Goal: Task Accomplishment & Management: Manage account settings

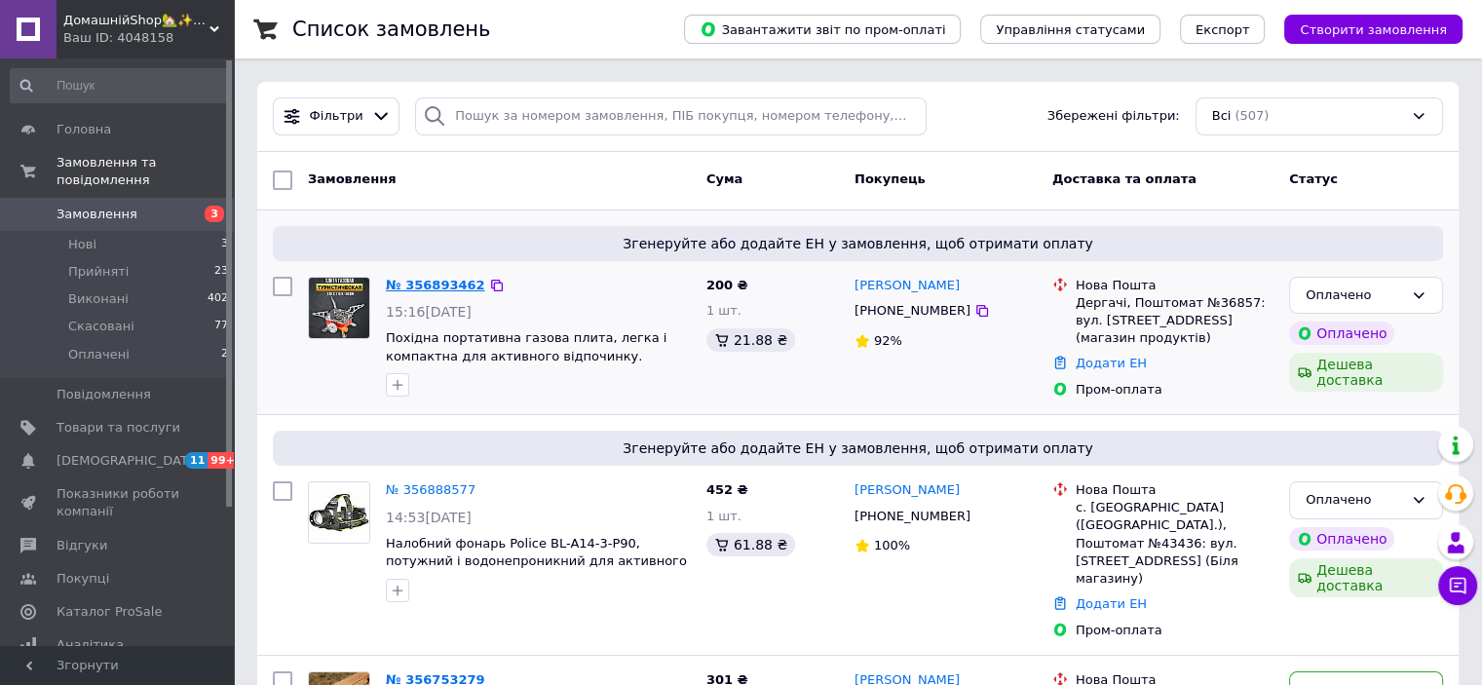
click at [410, 283] on link "№ 356893462" at bounding box center [435, 285] width 99 height 15
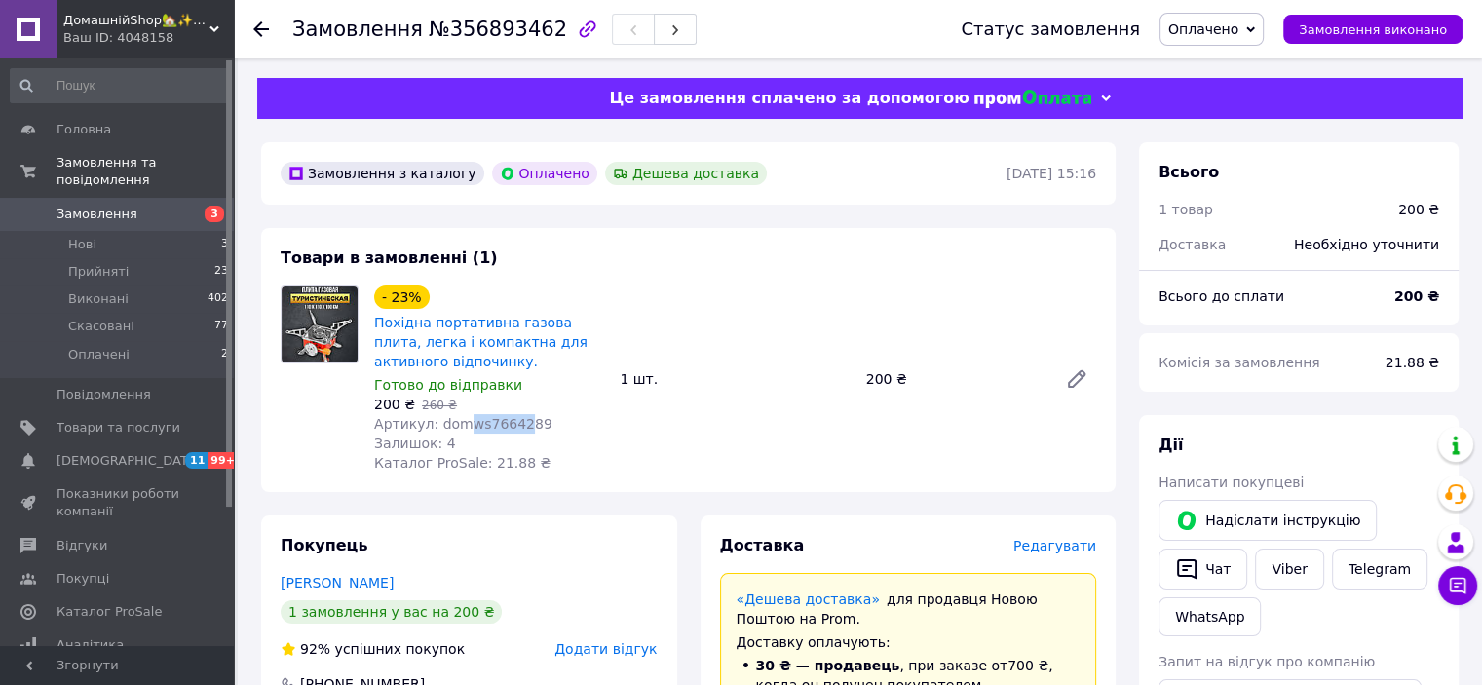
drag, startPoint x: 455, startPoint y: 423, endPoint x: 509, endPoint y: 424, distance: 53.6
click at [509, 424] on span "Артикул: domws7664289" at bounding box center [463, 424] width 178 height 16
copy span "ws76642"
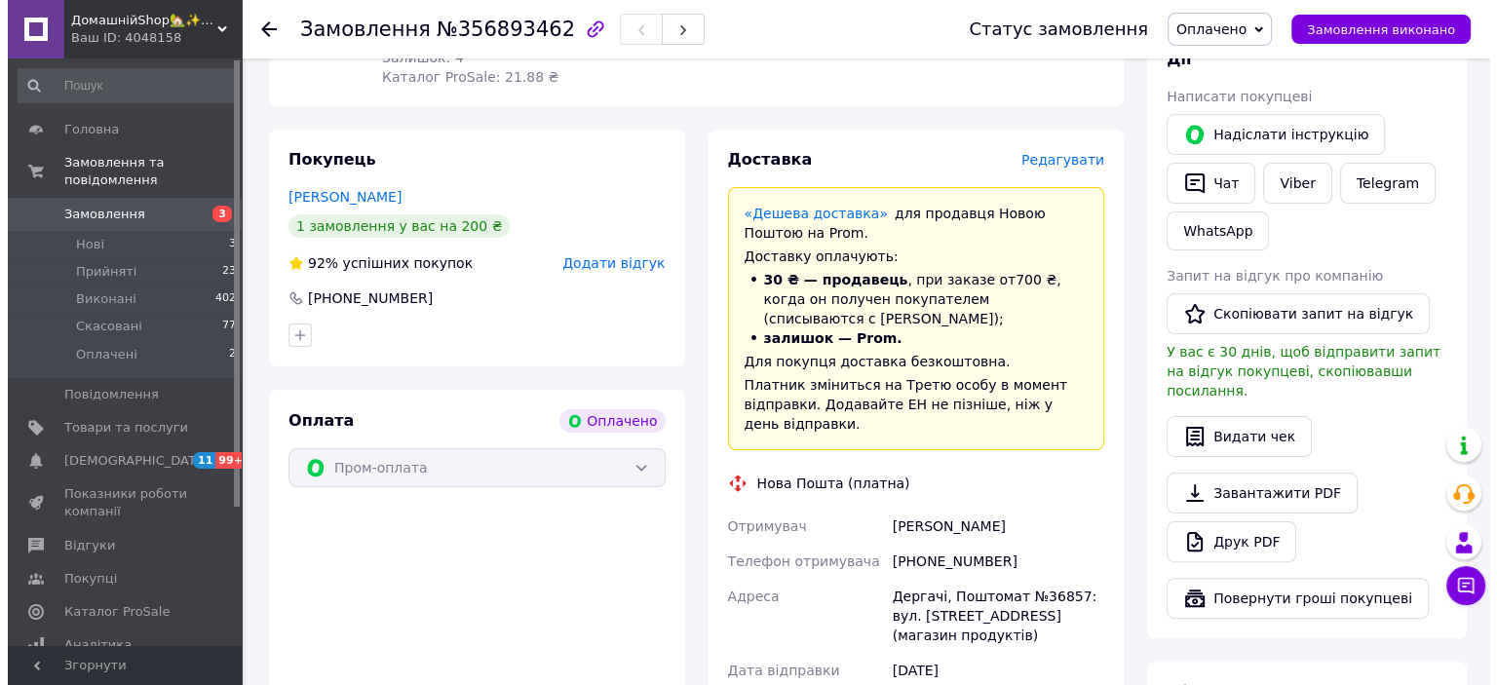
scroll to position [390, 0]
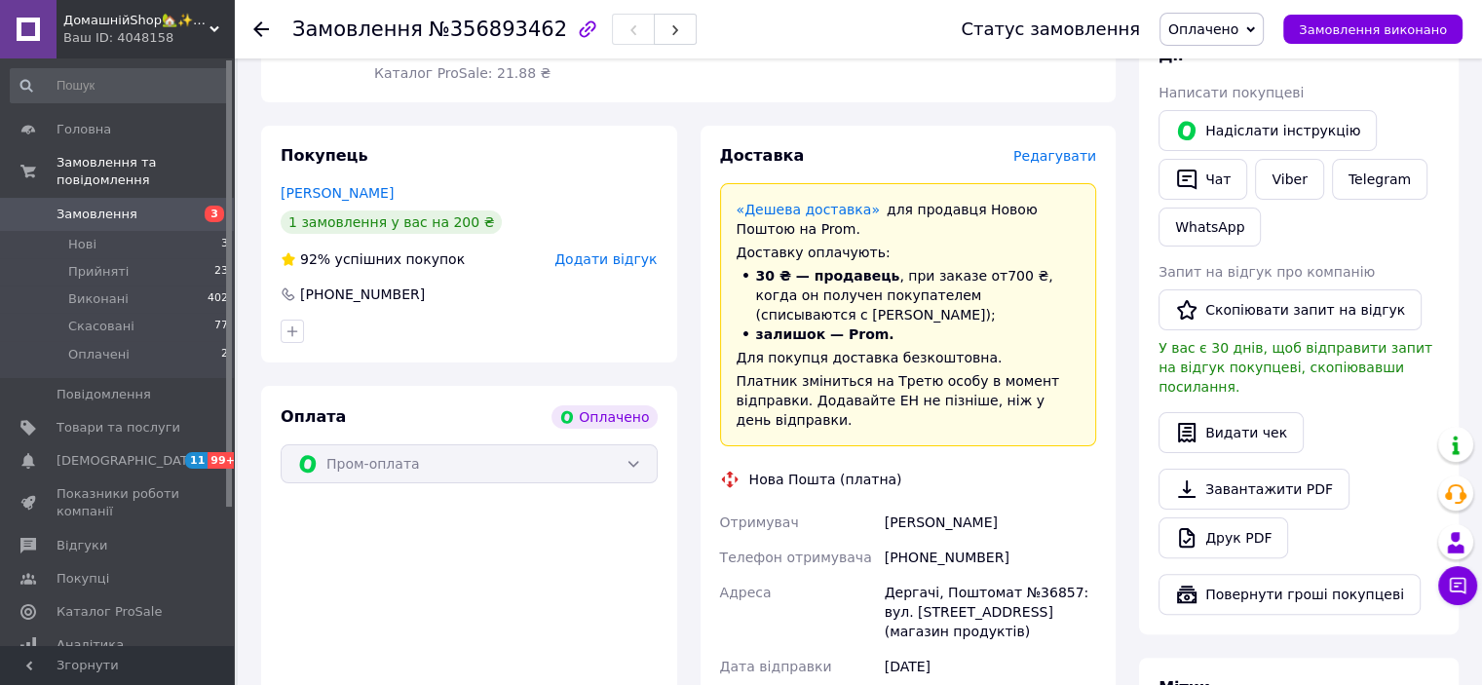
click at [1076, 159] on span "Редагувати" at bounding box center [1055, 156] width 83 height 16
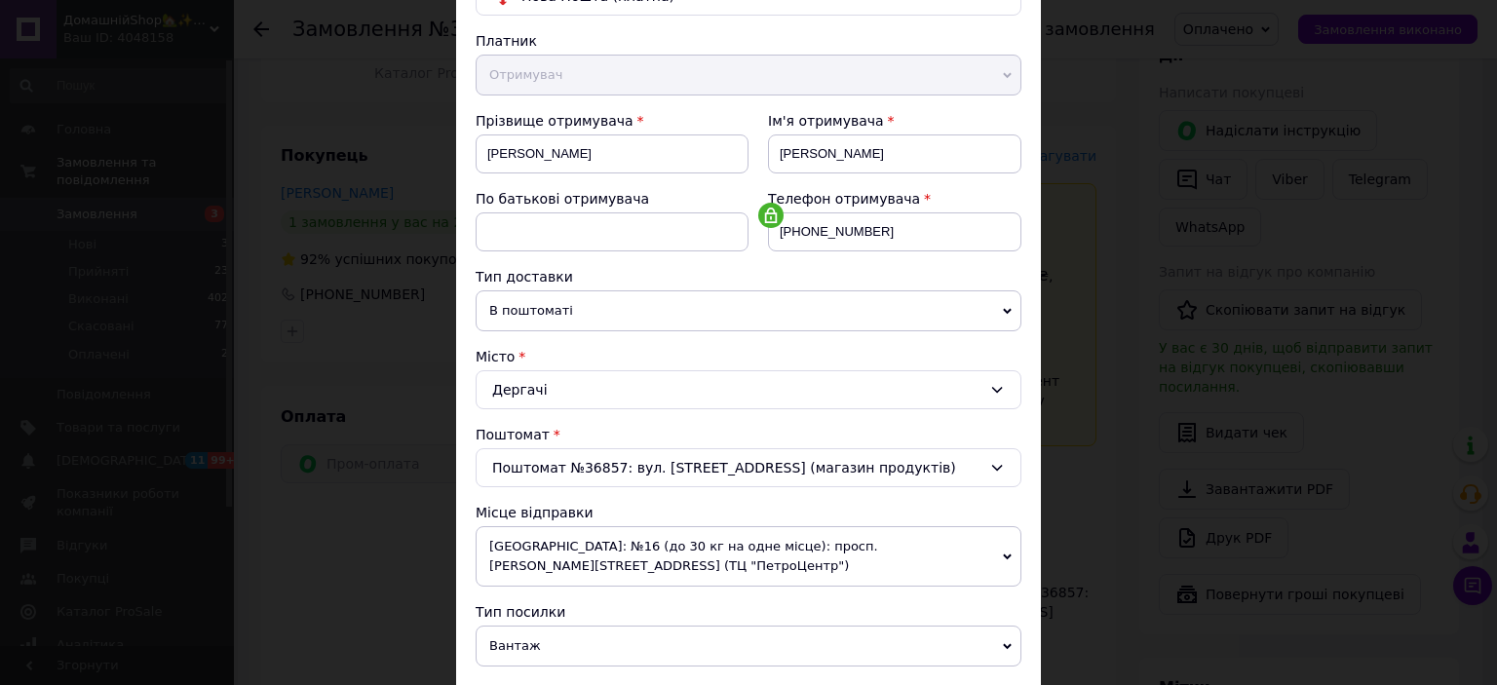
scroll to position [195, 0]
click at [576, 560] on span "[GEOGRAPHIC_DATA]: №16 (до 30 кг на одне місце): просп. [PERSON_NAME][STREET_AD…" at bounding box center [749, 555] width 546 height 60
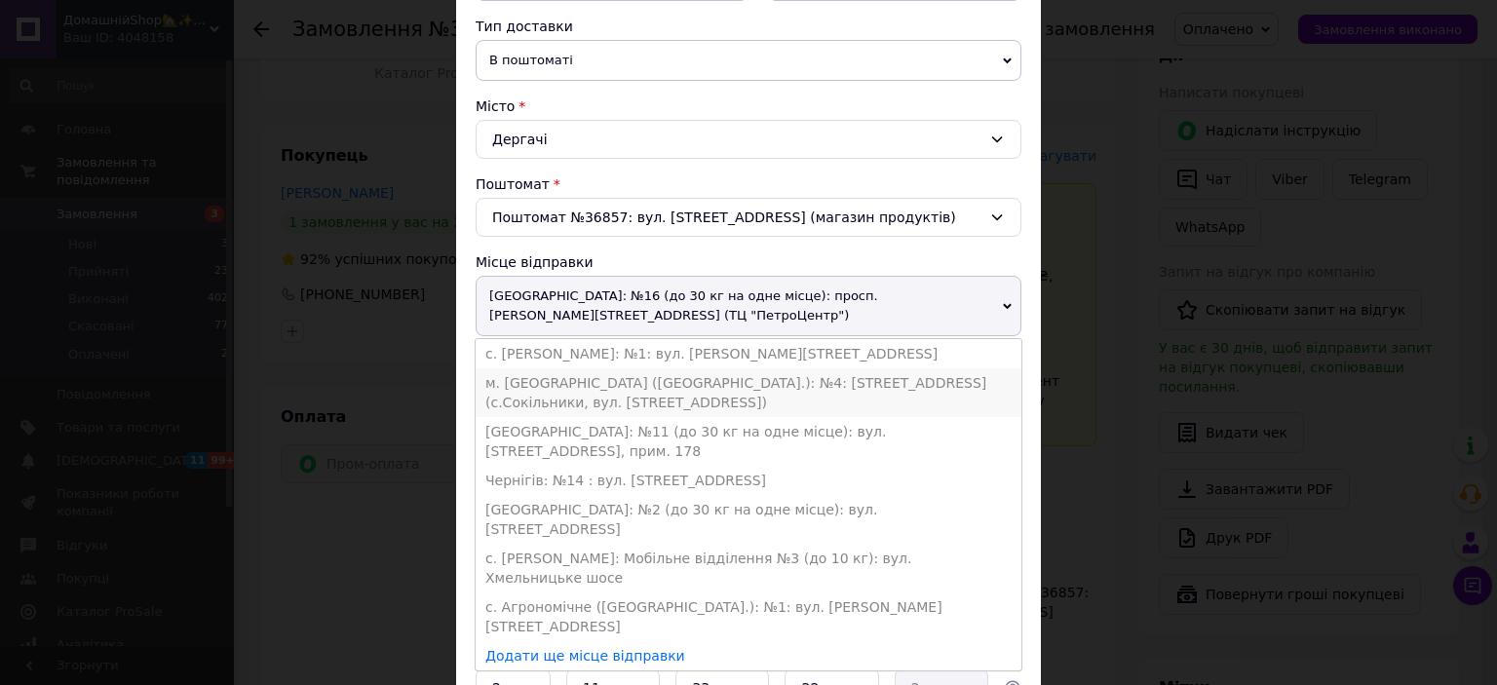
scroll to position [487, 0]
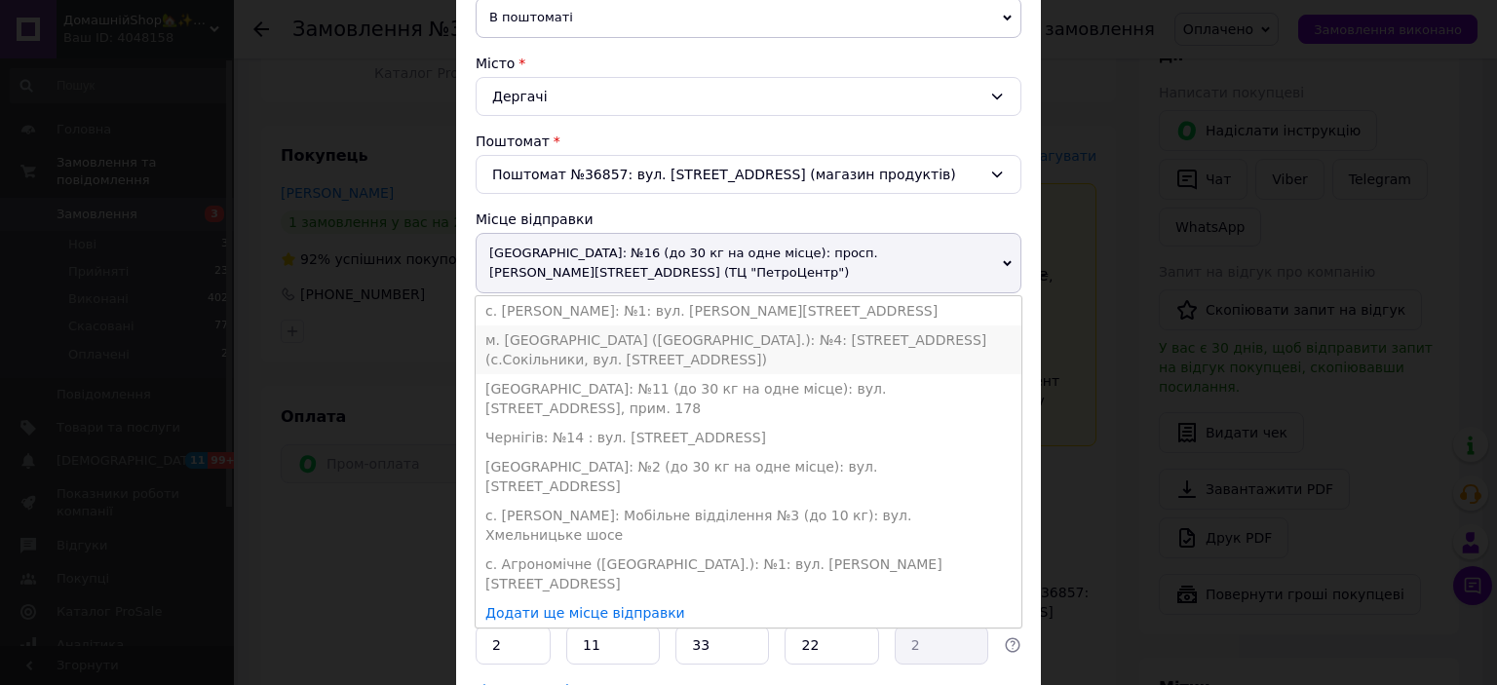
click at [575, 358] on li "м. [GEOGRAPHIC_DATA] ([GEOGRAPHIC_DATA].): №4: [STREET_ADDRESS] (с.Сокільники, …" at bounding box center [749, 350] width 546 height 49
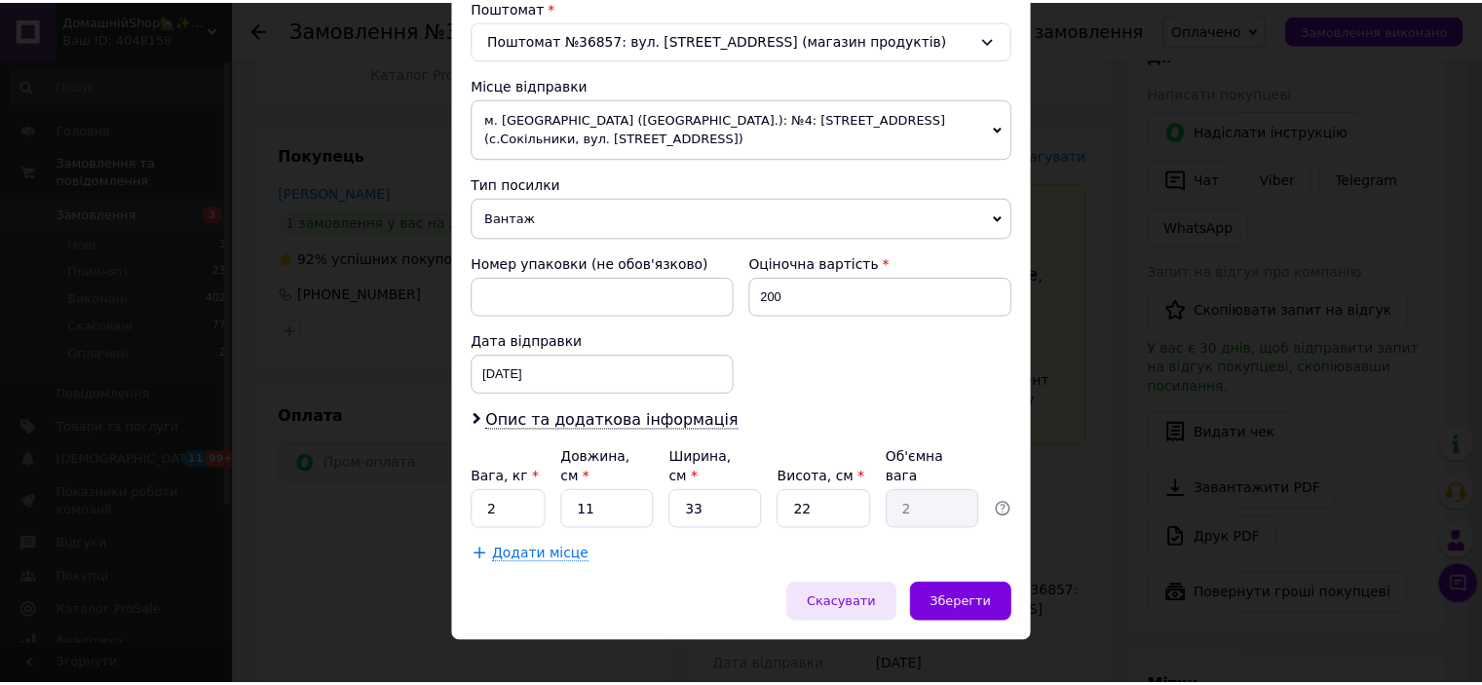
scroll to position [623, 0]
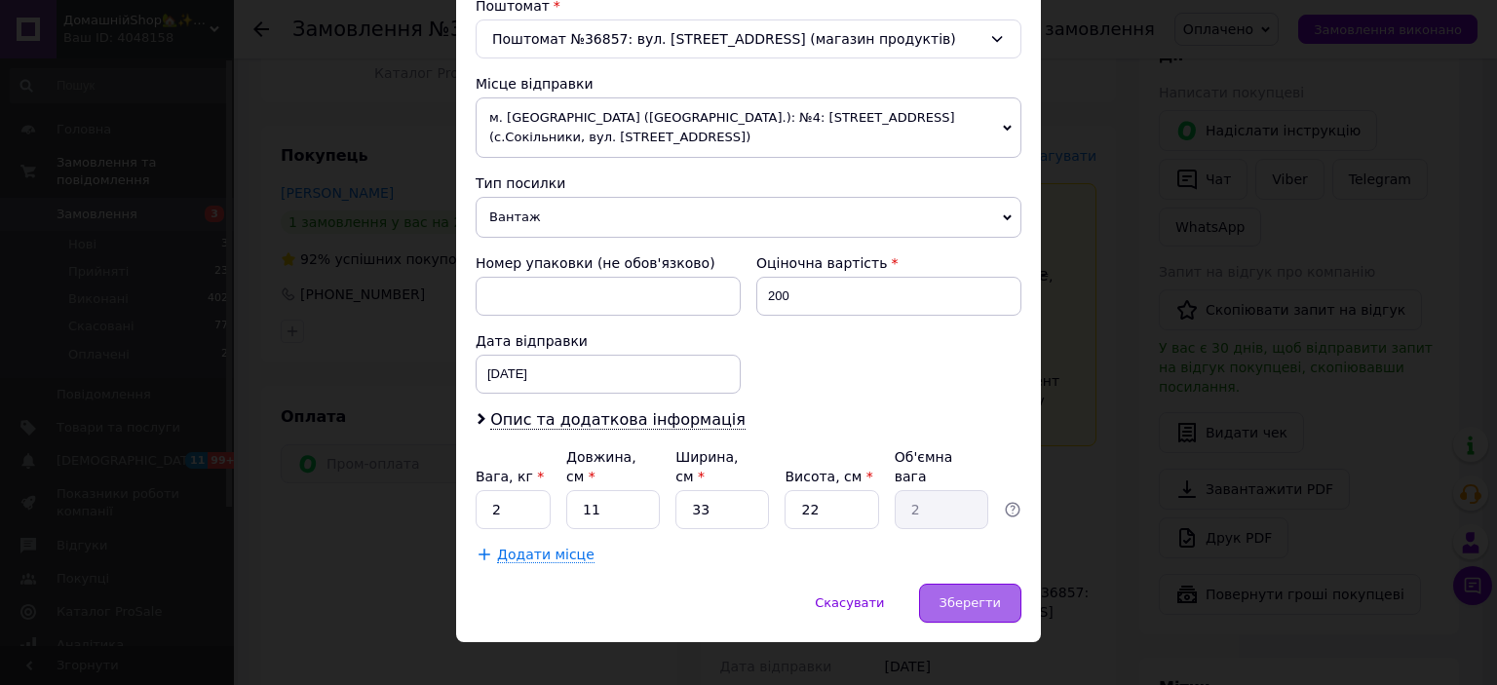
click at [959, 595] on span "Зберегти" at bounding box center [969, 602] width 61 height 15
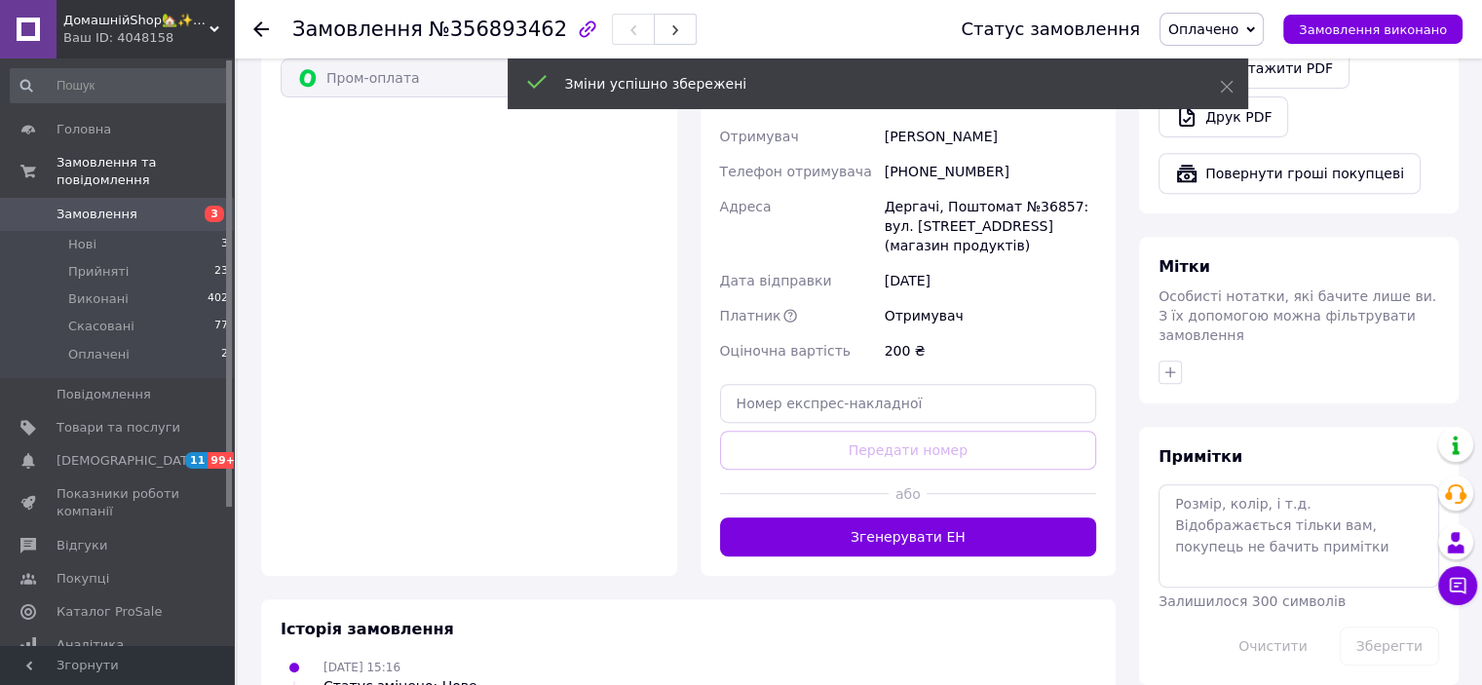
scroll to position [780, 0]
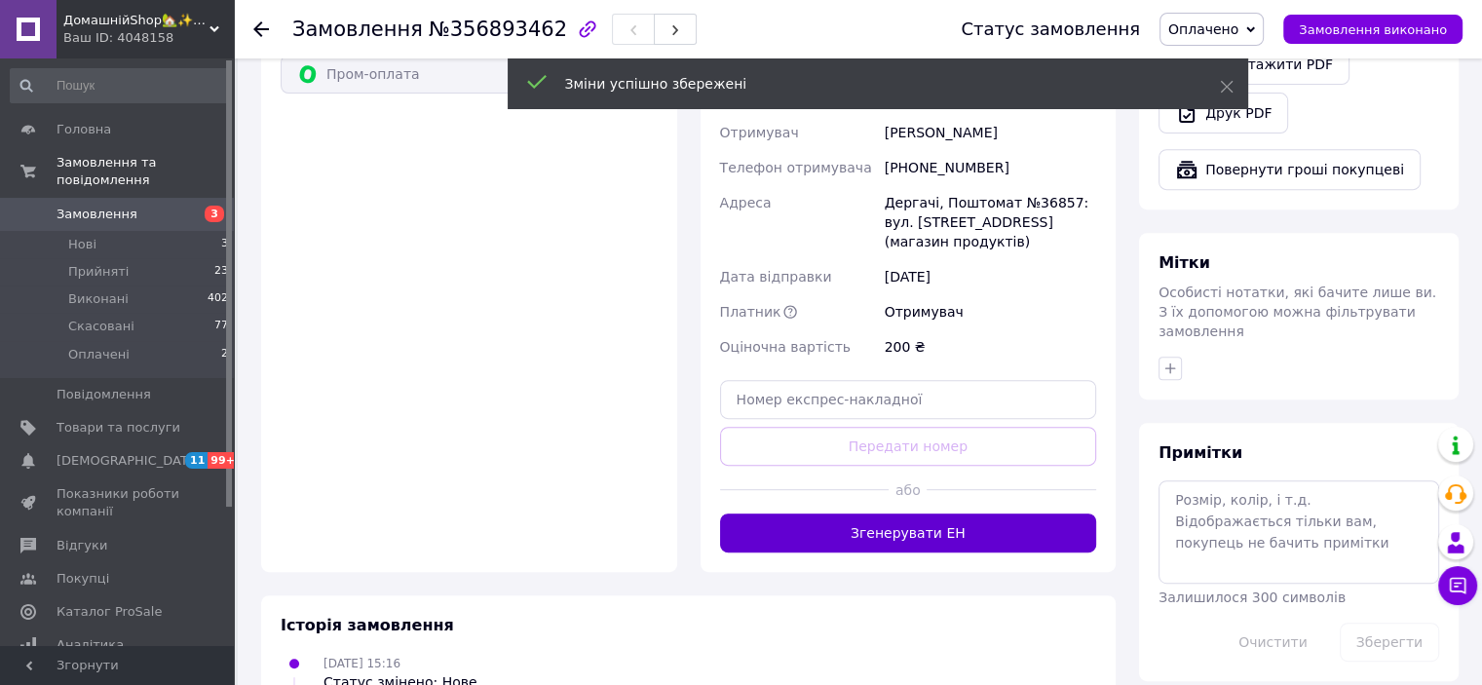
click at [815, 514] on button "Згенерувати ЕН" at bounding box center [908, 533] width 377 height 39
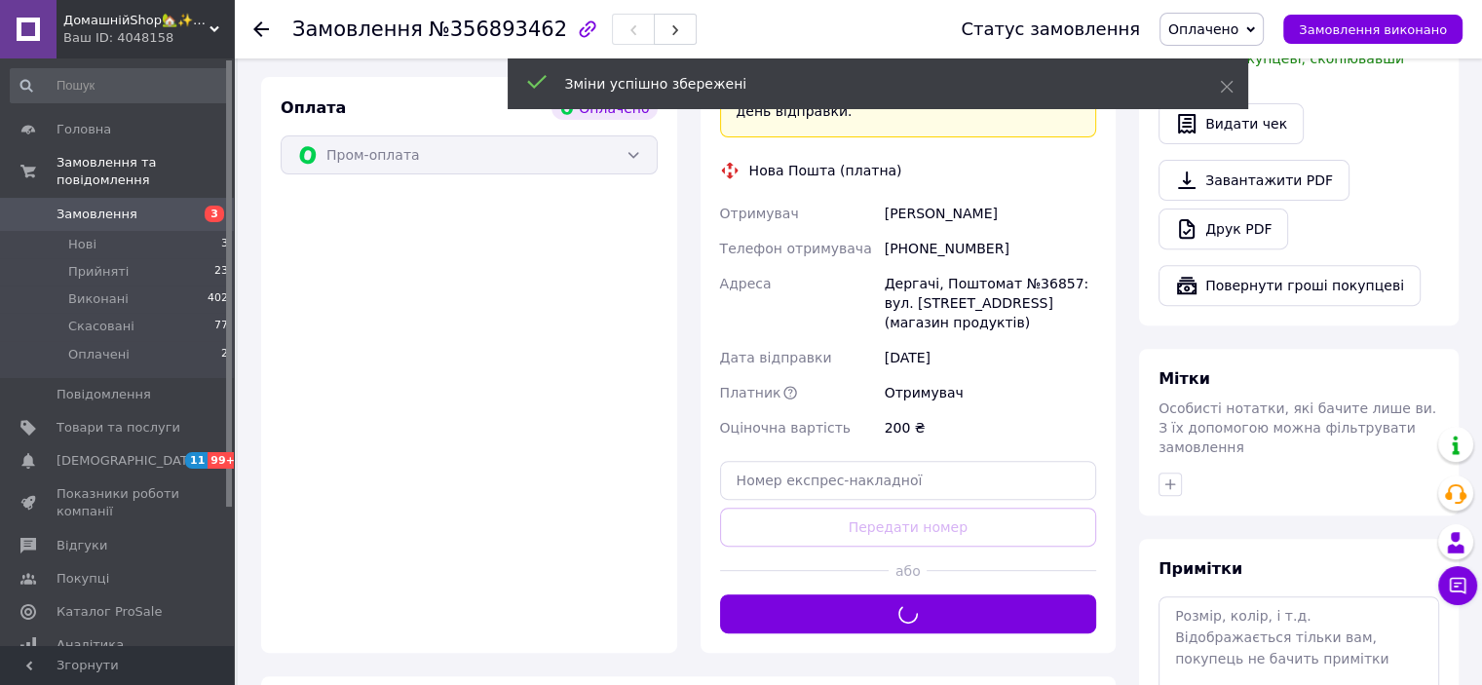
scroll to position [487, 0]
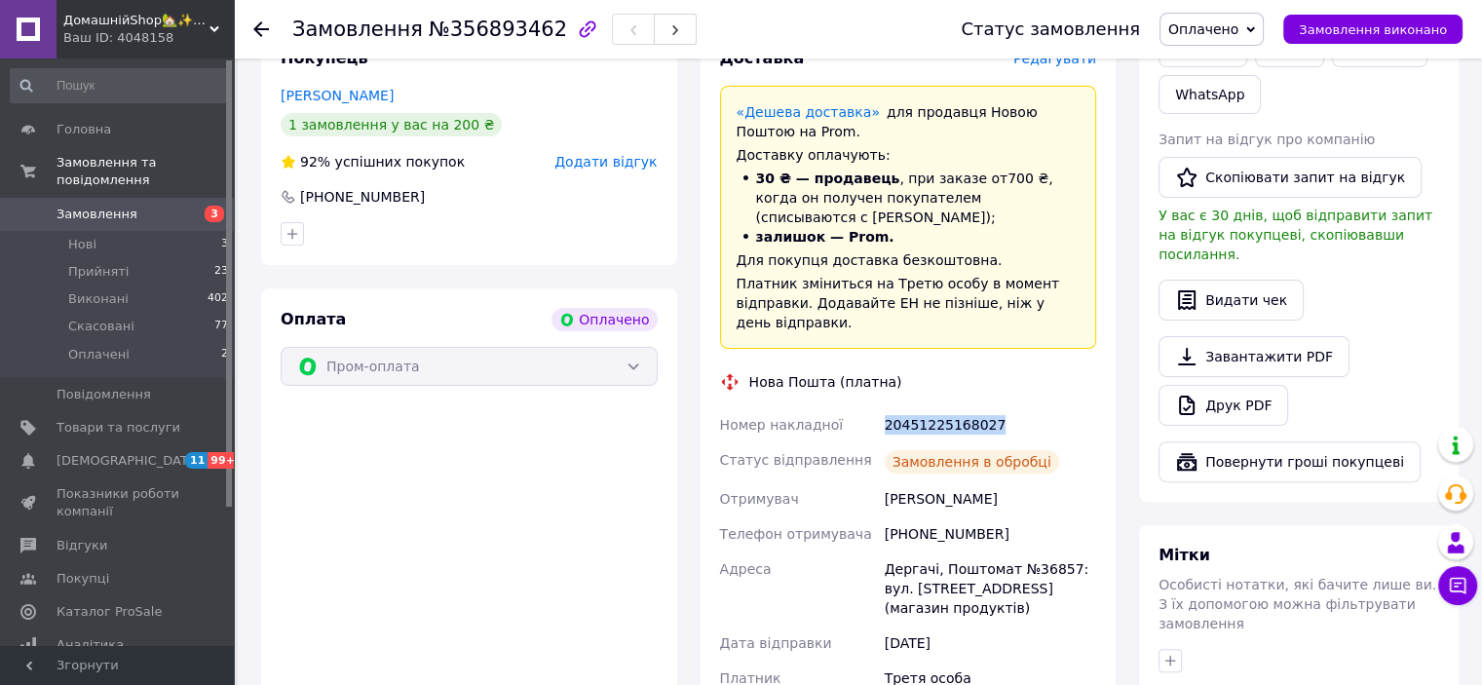
drag, startPoint x: 884, startPoint y: 406, endPoint x: 997, endPoint y: 416, distance: 113.5
click at [997, 416] on div "20451225168027" at bounding box center [990, 424] width 219 height 35
copy div "20451225168027"
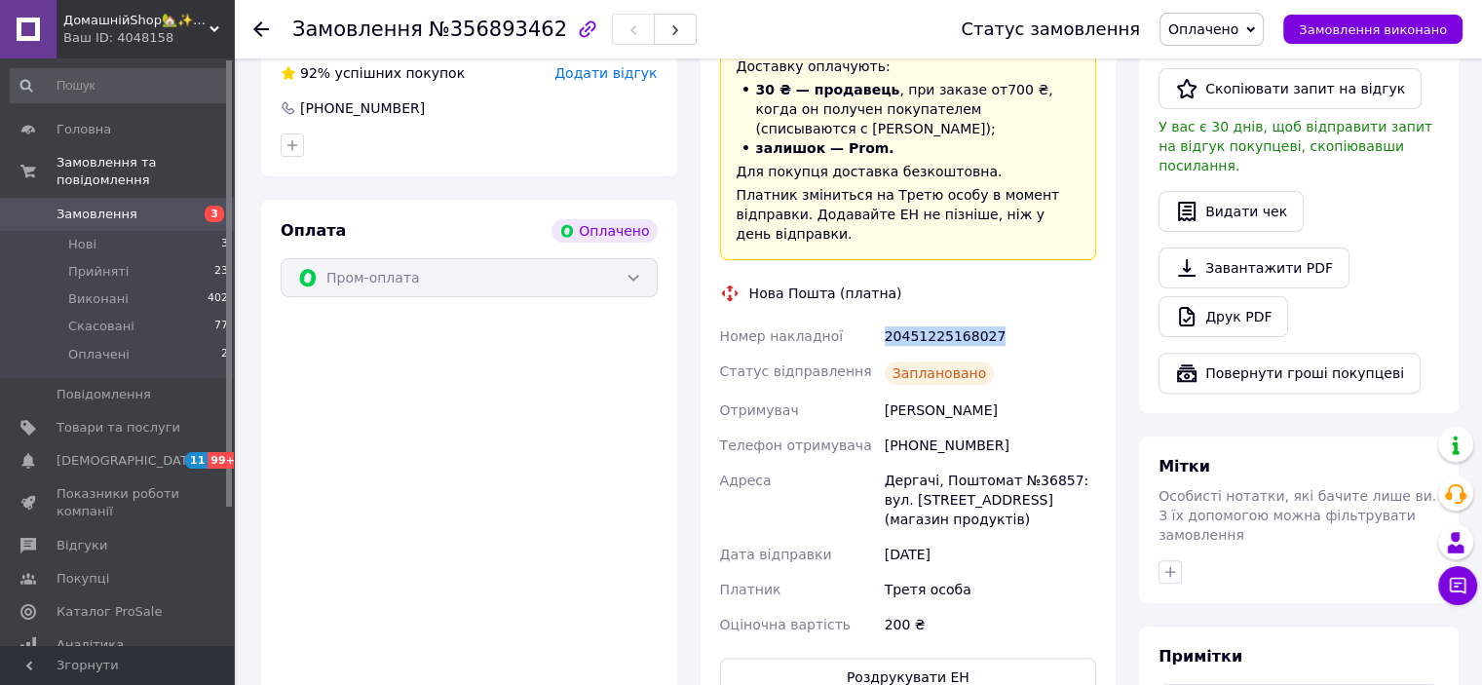
scroll to position [585, 0]
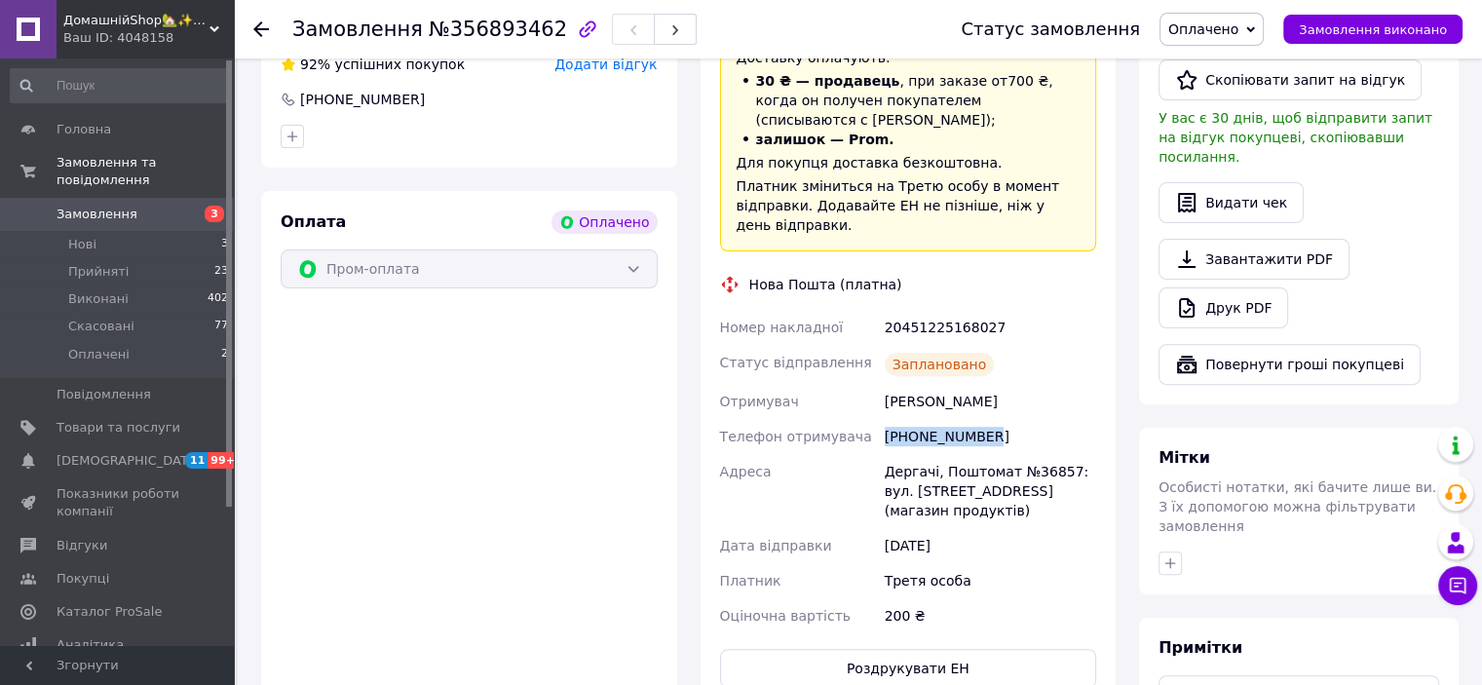
drag, startPoint x: 883, startPoint y: 422, endPoint x: 986, endPoint y: 426, distance: 103.4
click at [986, 426] on div "[PHONE_NUMBER]" at bounding box center [990, 436] width 219 height 35
copy div "[PHONE_NUMBER]"
click at [966, 393] on div "[PERSON_NAME]" at bounding box center [990, 401] width 219 height 35
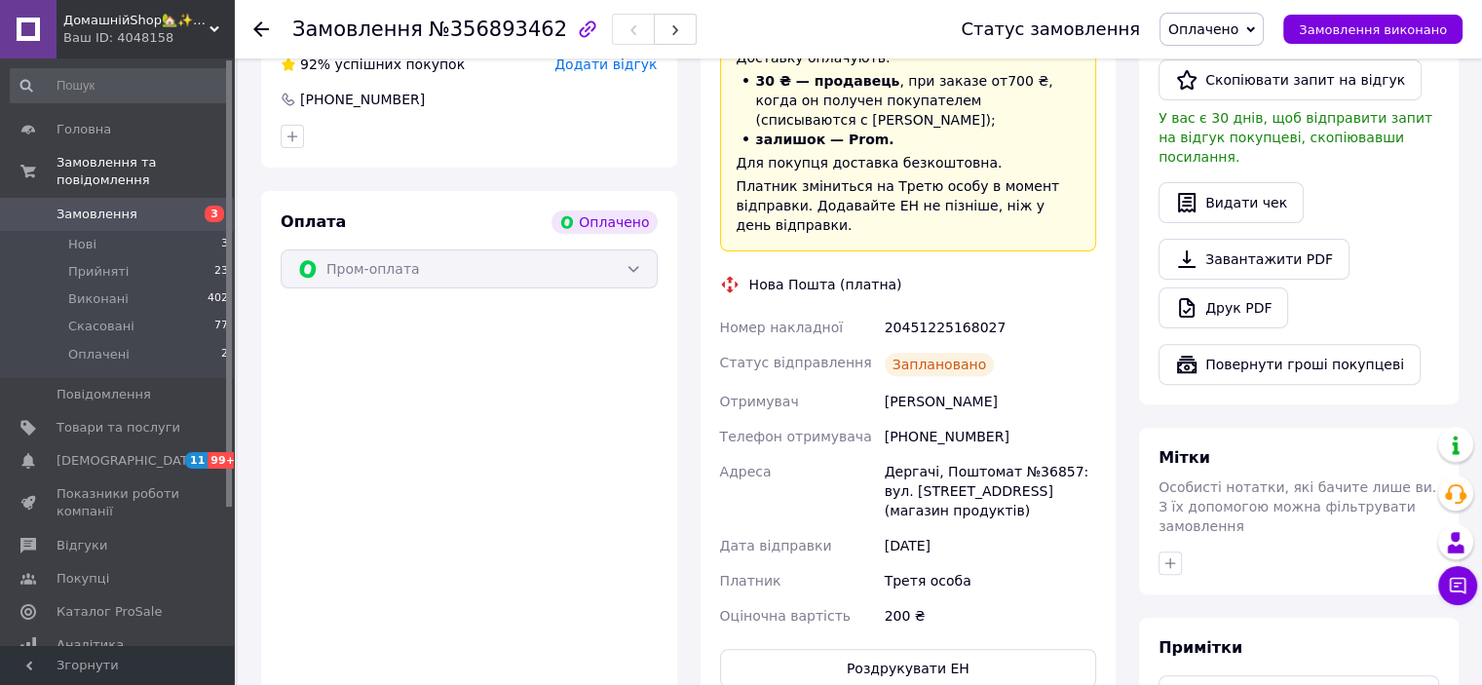
copy div "[PERSON_NAME]"
click at [916, 384] on div "[PERSON_NAME]" at bounding box center [990, 401] width 219 height 35
copy div "[PERSON_NAME]"
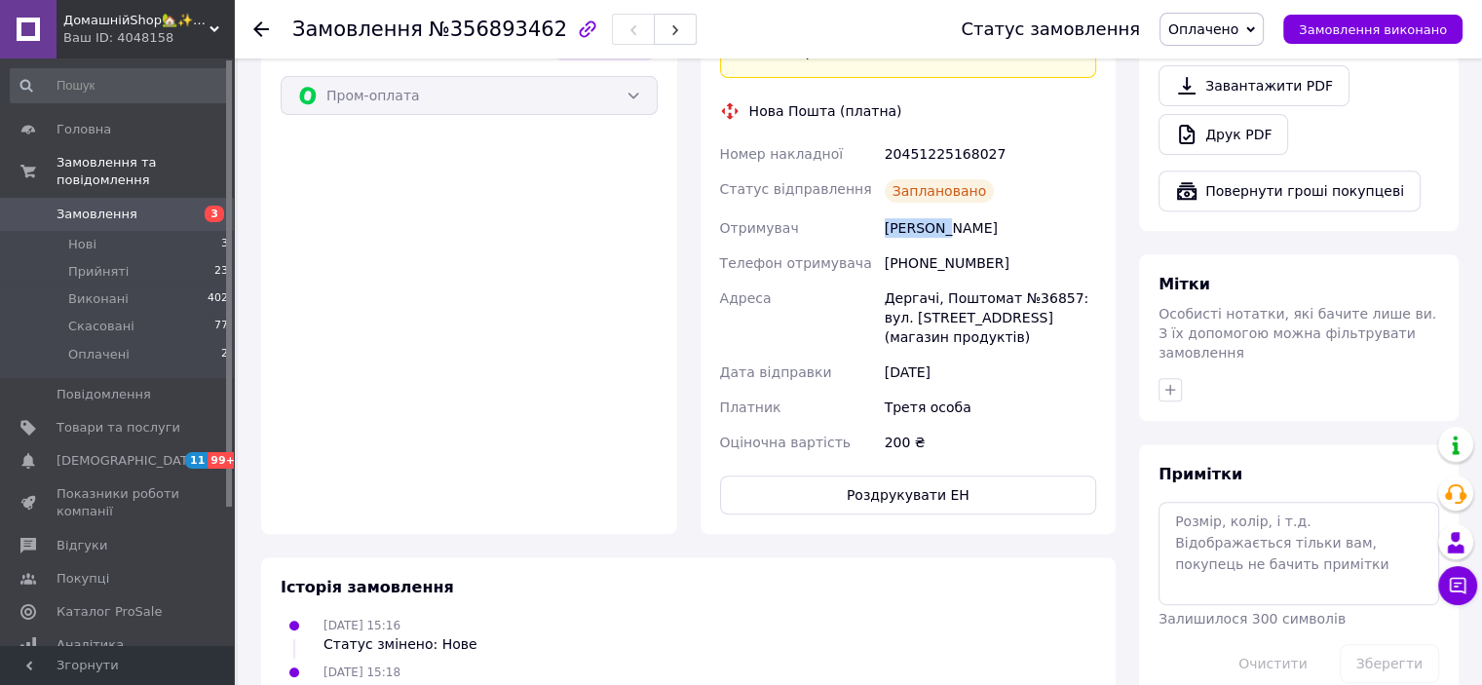
scroll to position [780, 0]
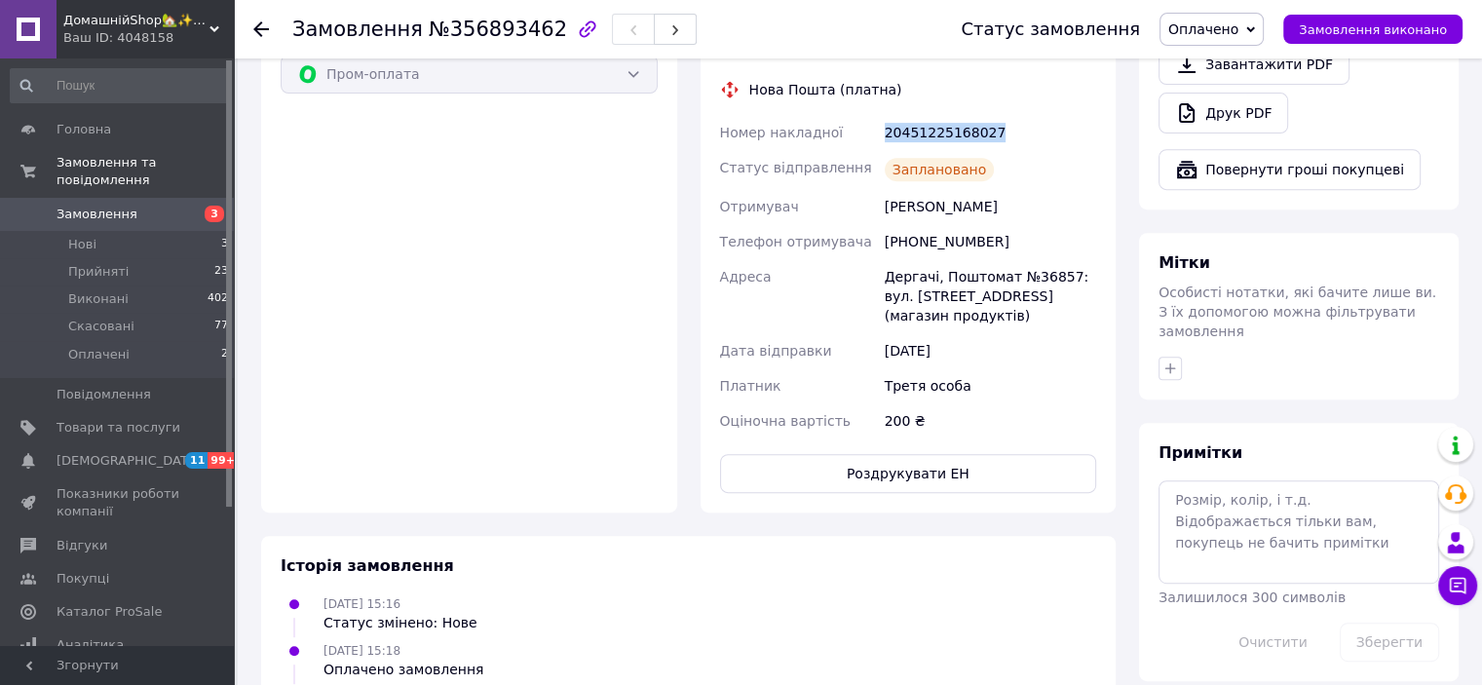
drag, startPoint x: 880, startPoint y: 108, endPoint x: 988, endPoint y: 99, distance: 108.5
click at [988, 115] on div "20451225168027" at bounding box center [990, 132] width 219 height 35
copy div "20451225168027"
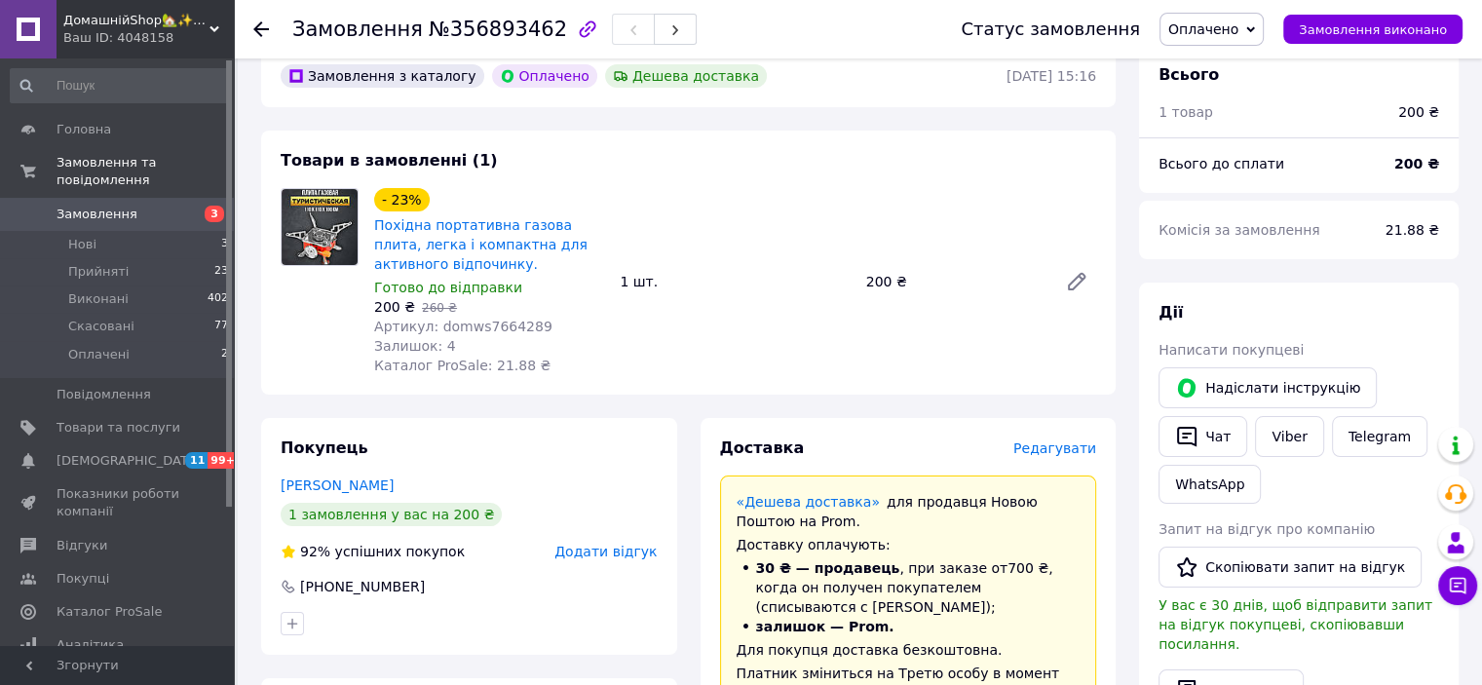
scroll to position [0, 0]
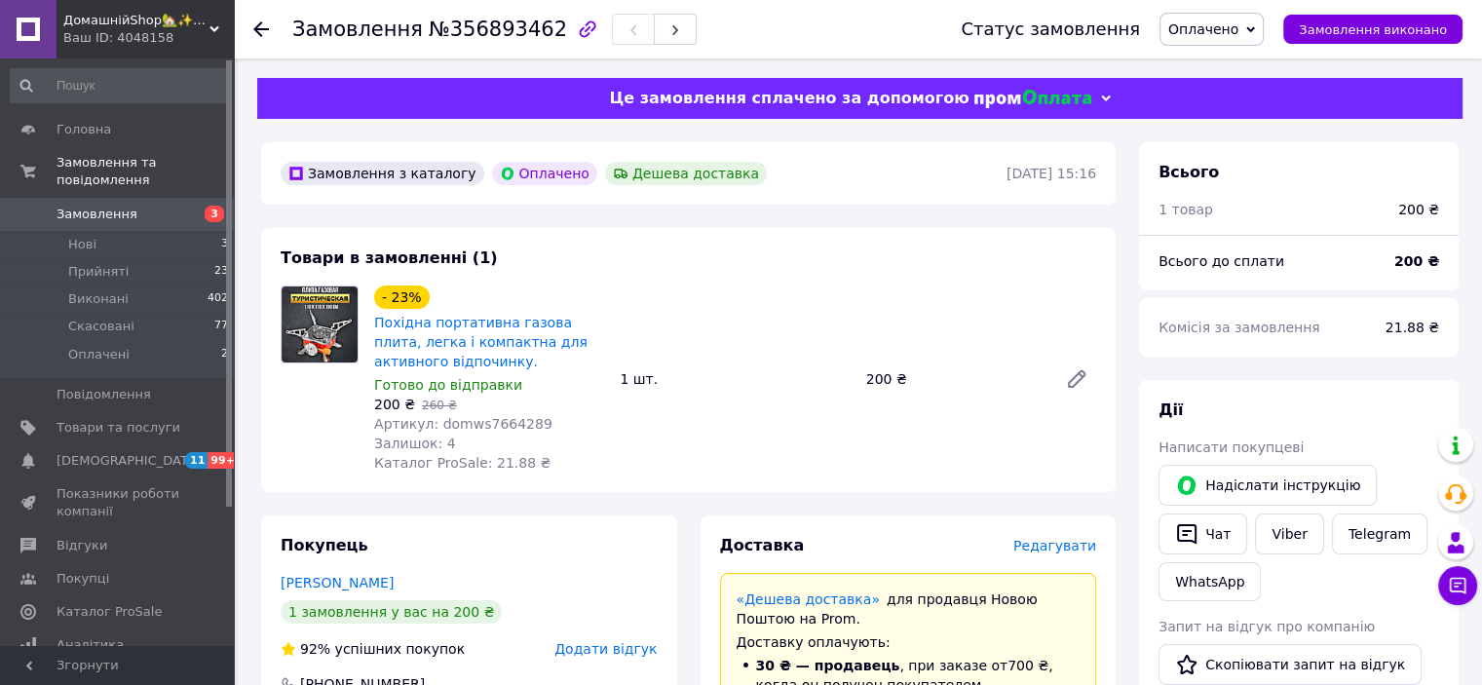
click at [151, 206] on span "Замовлення" at bounding box center [119, 215] width 124 height 18
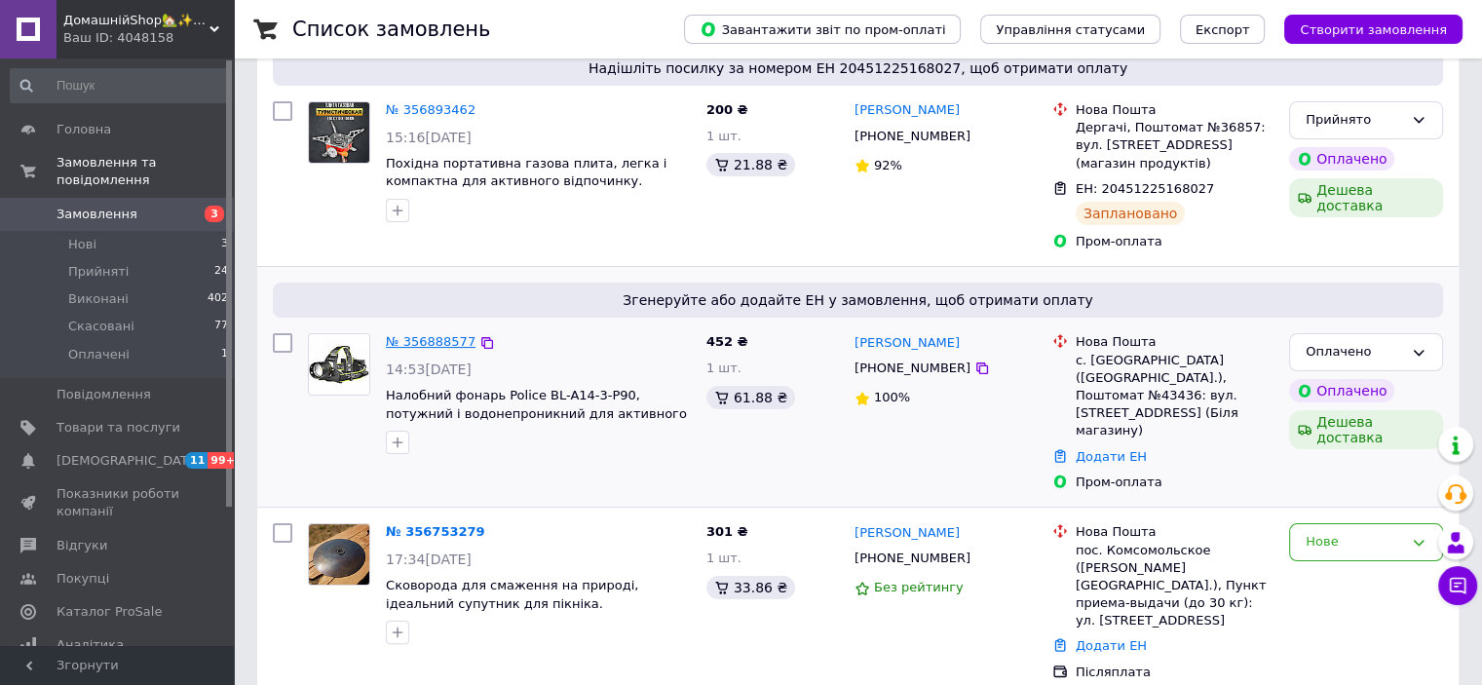
click at [402, 334] on link "№ 356888577" at bounding box center [431, 341] width 90 height 15
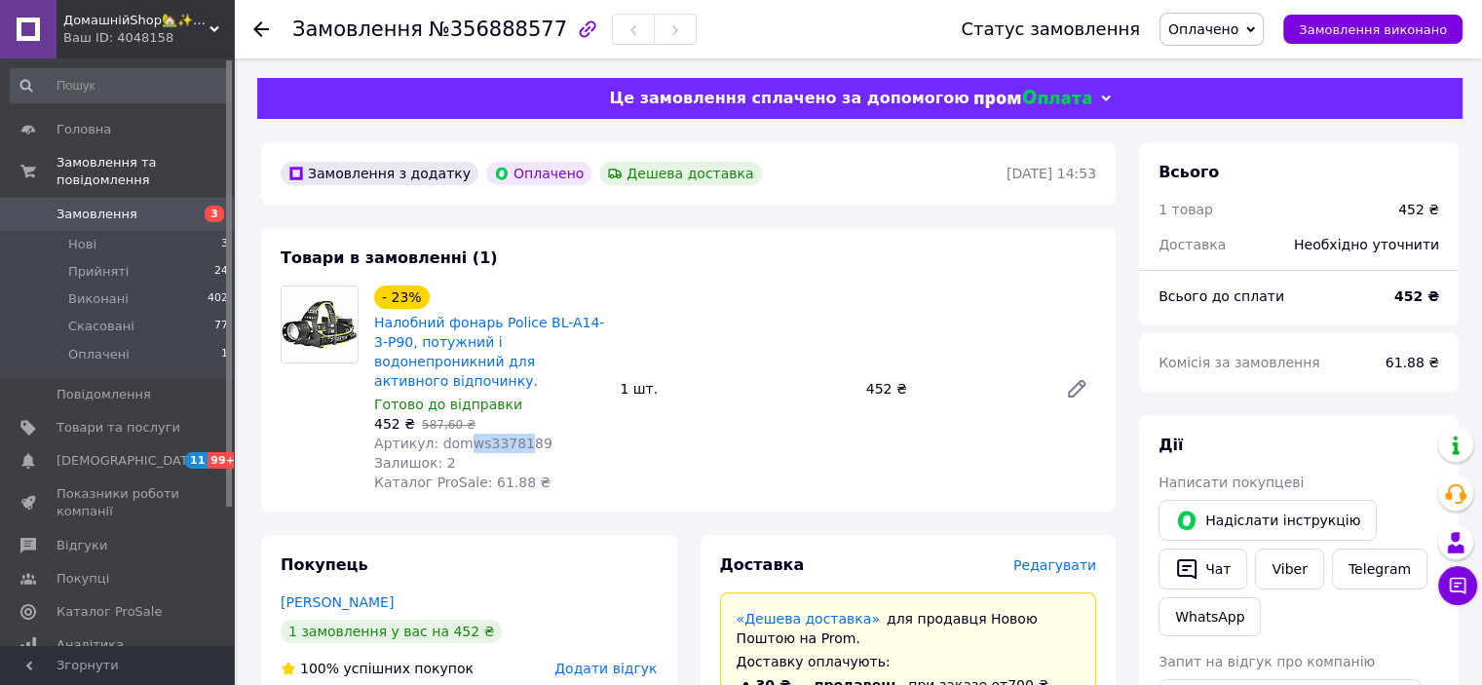
drag, startPoint x: 460, startPoint y: 424, endPoint x: 514, endPoint y: 426, distance: 53.6
click at [514, 436] on span "Артикул: domws3378189" at bounding box center [463, 444] width 178 height 16
copy span "ws33781"
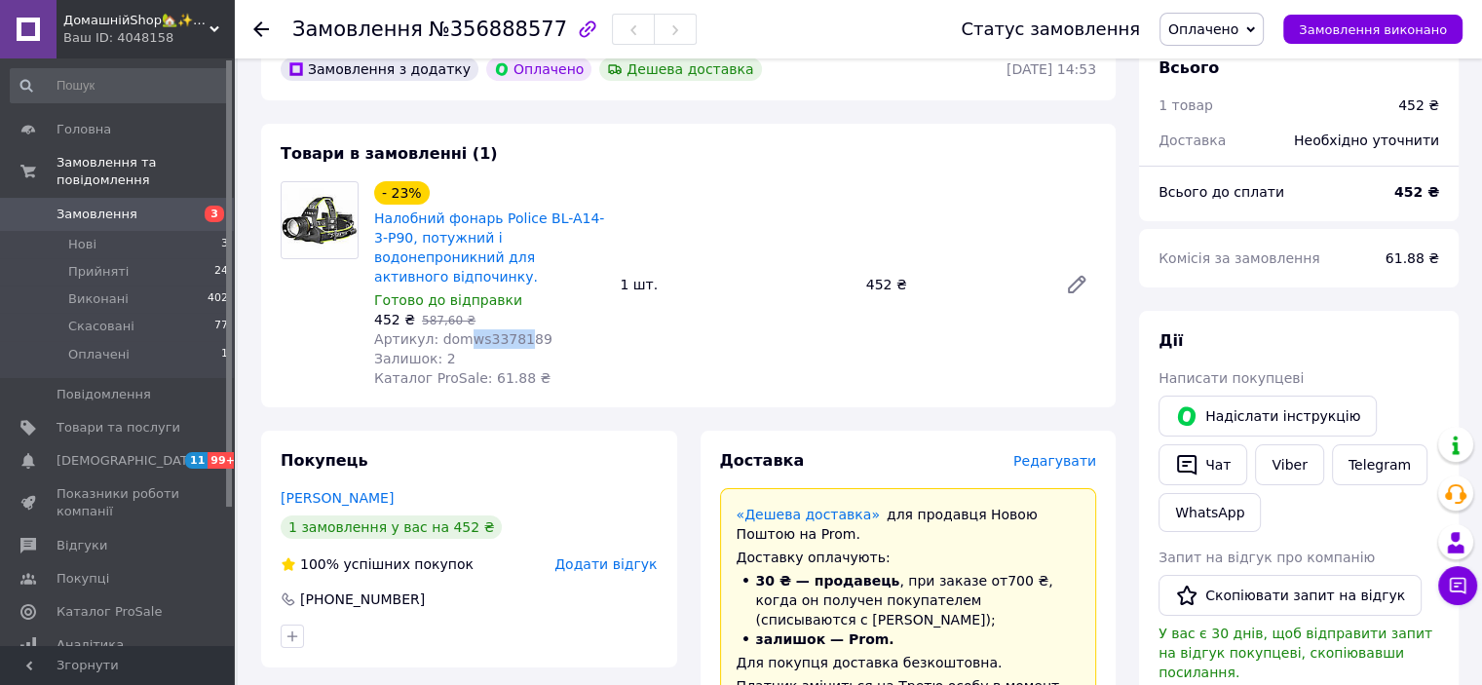
scroll to position [292, 0]
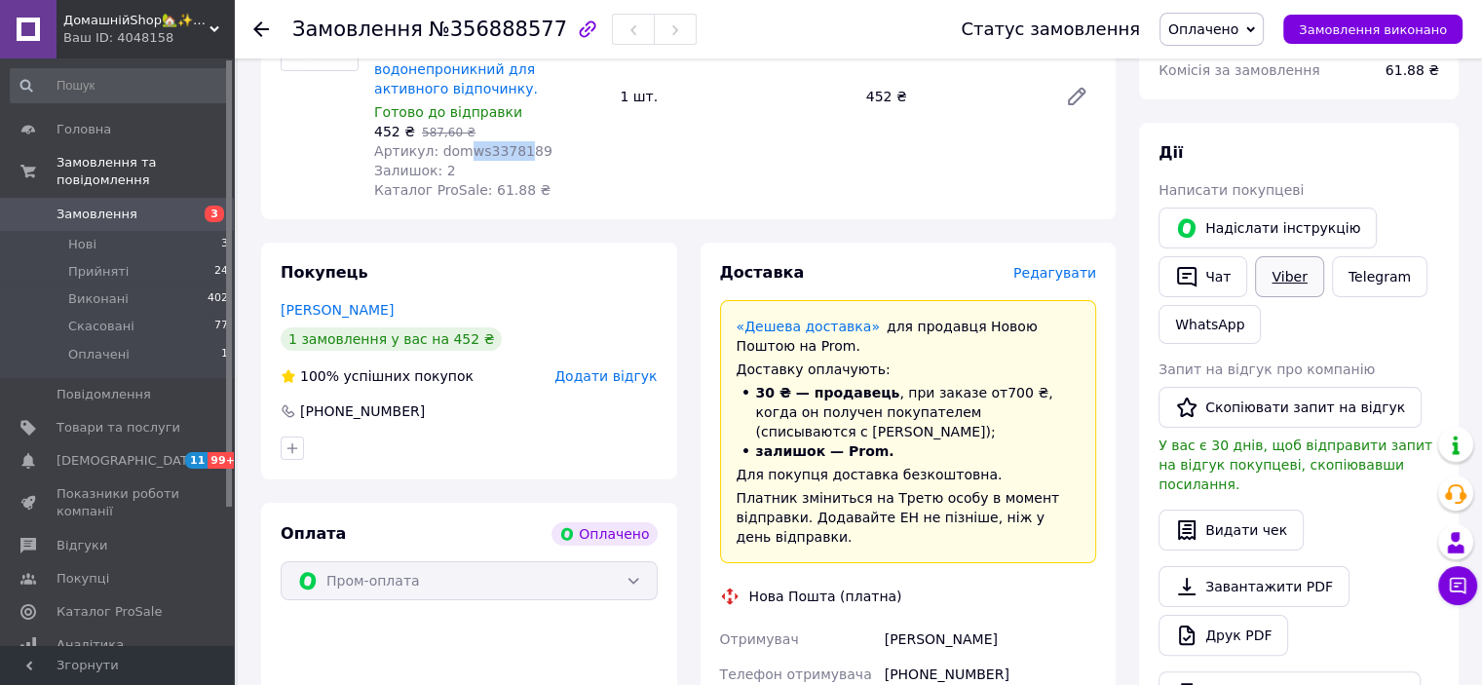
click at [1295, 276] on link "Viber" at bounding box center [1289, 276] width 68 height 41
click at [1462, 147] on div "Всього 1 товар 452 ₴ Доставка Необхідно уточнити Всього до сплати 452 ₴ Комісія…" at bounding box center [1299, 600] width 343 height 1501
click at [1424, 159] on div "Дії" at bounding box center [1299, 153] width 281 height 22
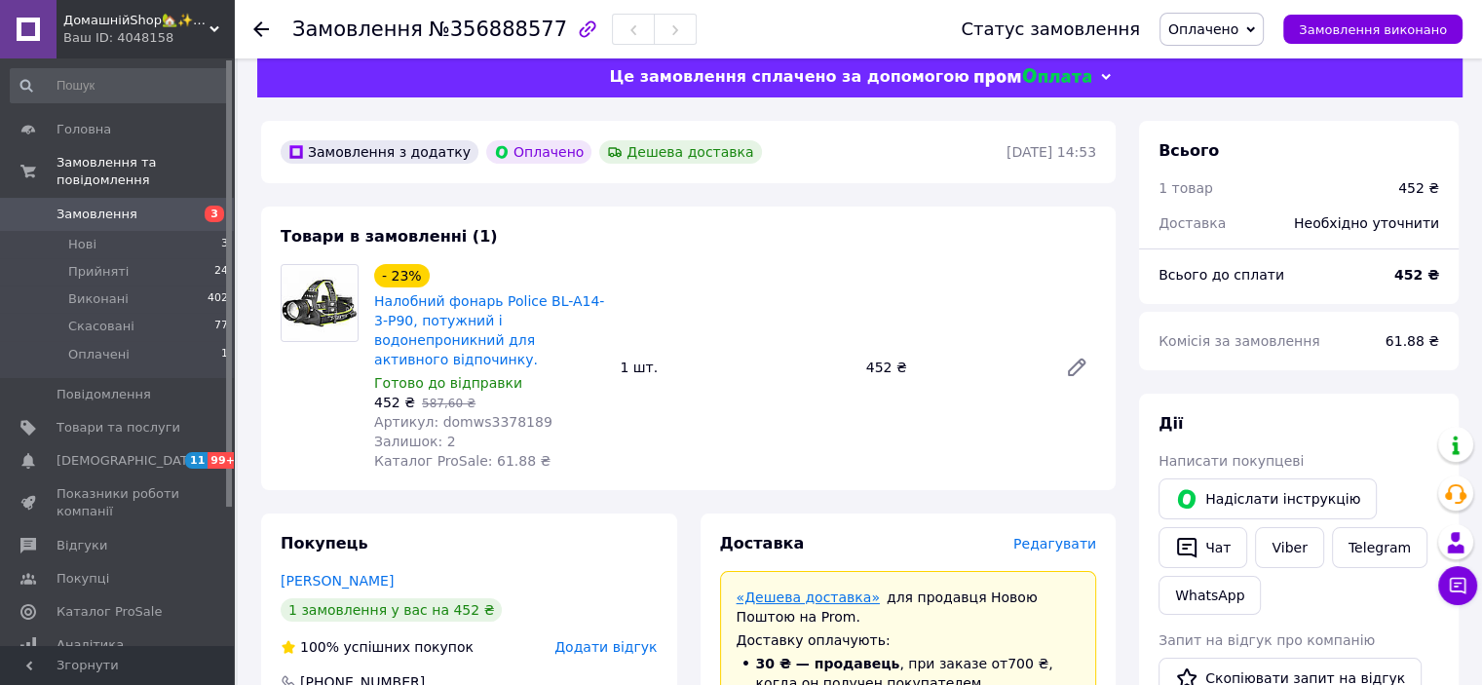
scroll to position [0, 0]
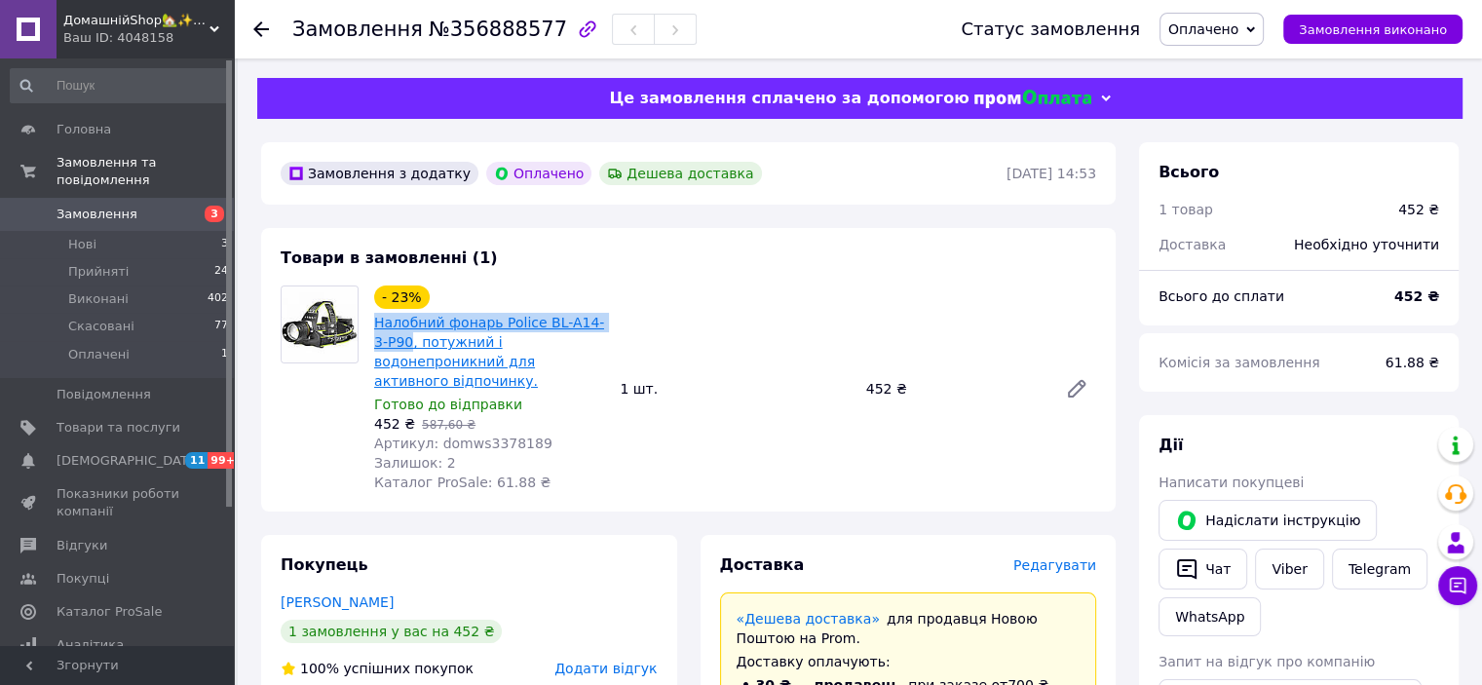
drag, startPoint x: 368, startPoint y: 319, endPoint x: 394, endPoint y: 346, distance: 37.2
click at [394, 346] on div "- 23% Налобний фонарь Police BL-A14-3-P90, потужний і водонепроникний для актив…" at bounding box center [489, 389] width 246 height 214
copy link "Налобний фонарь Police BL-A14-3-P90"
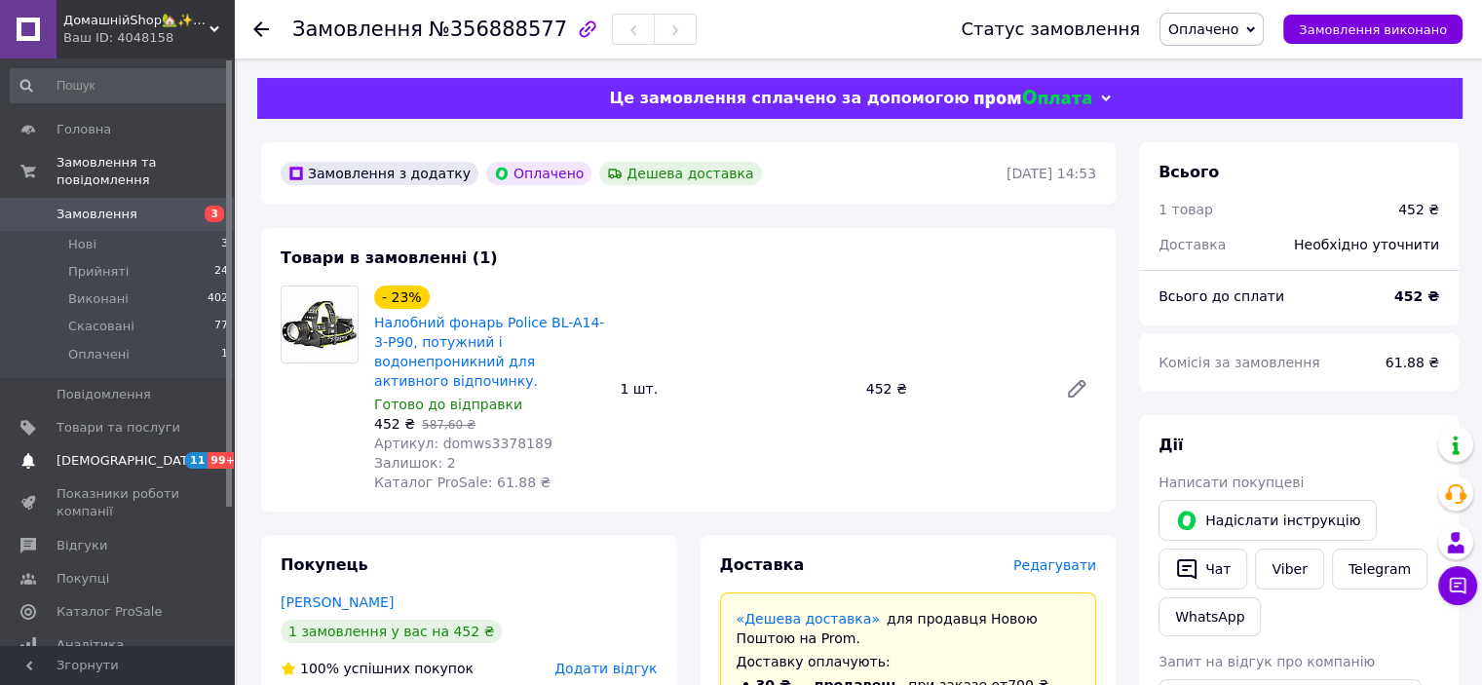
click at [134, 452] on span "[DEMOGRAPHIC_DATA]" at bounding box center [119, 461] width 124 height 18
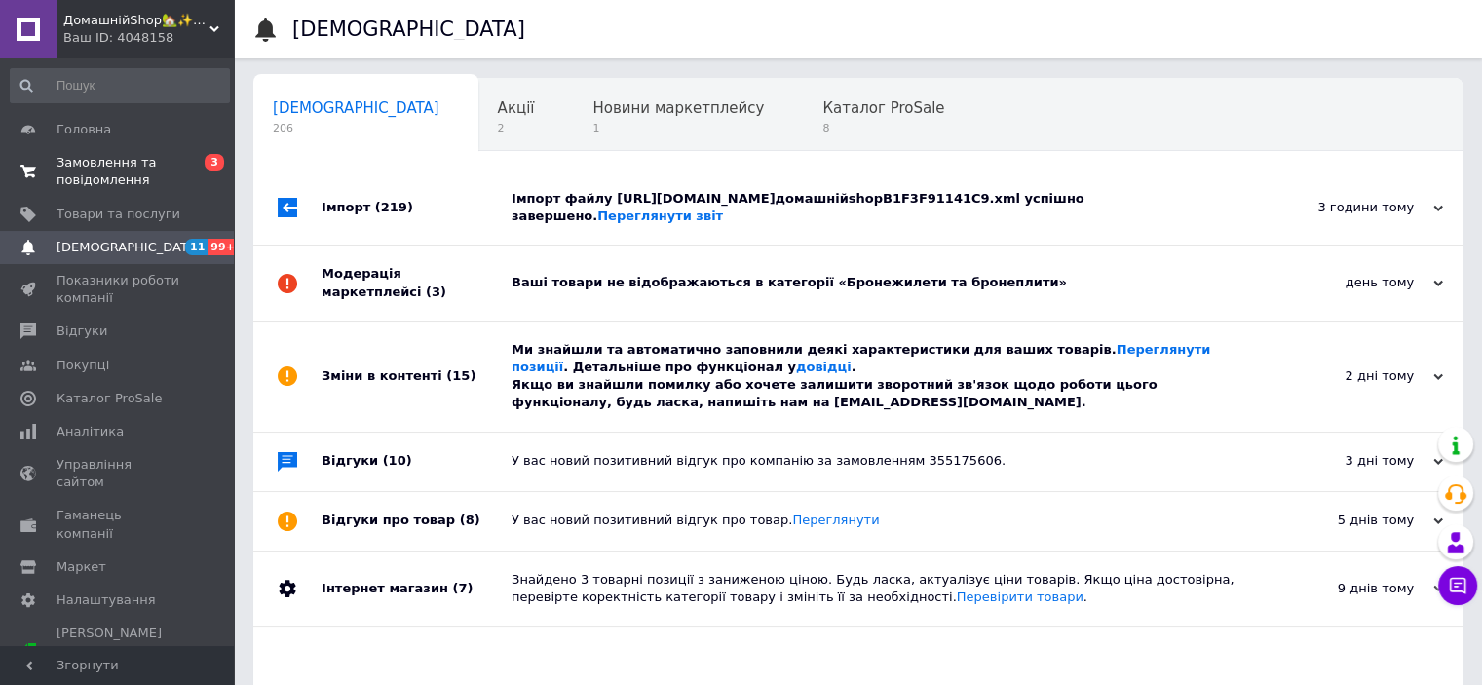
click at [142, 163] on span "Замовлення та повідомлення" at bounding box center [119, 171] width 124 height 35
